Goal: Check status: Check status

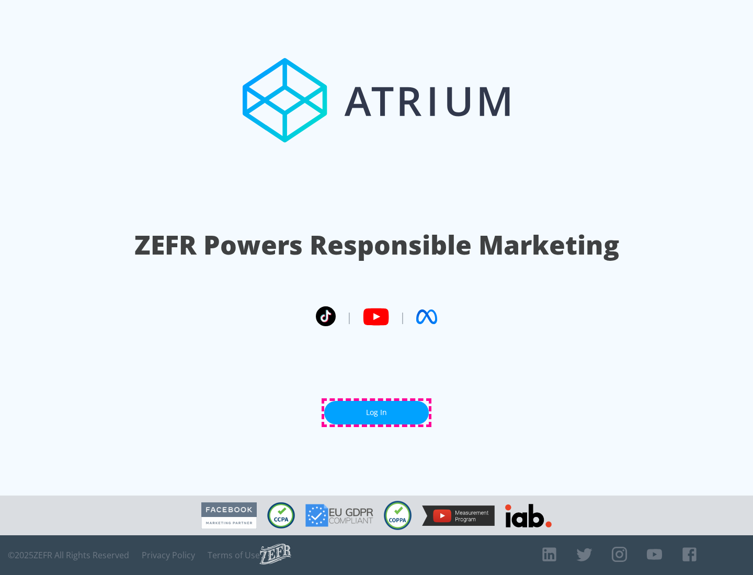
click at [377, 413] on link "Log In" at bounding box center [376, 413] width 105 height 24
